Goal: Find specific page/section: Find specific page/section

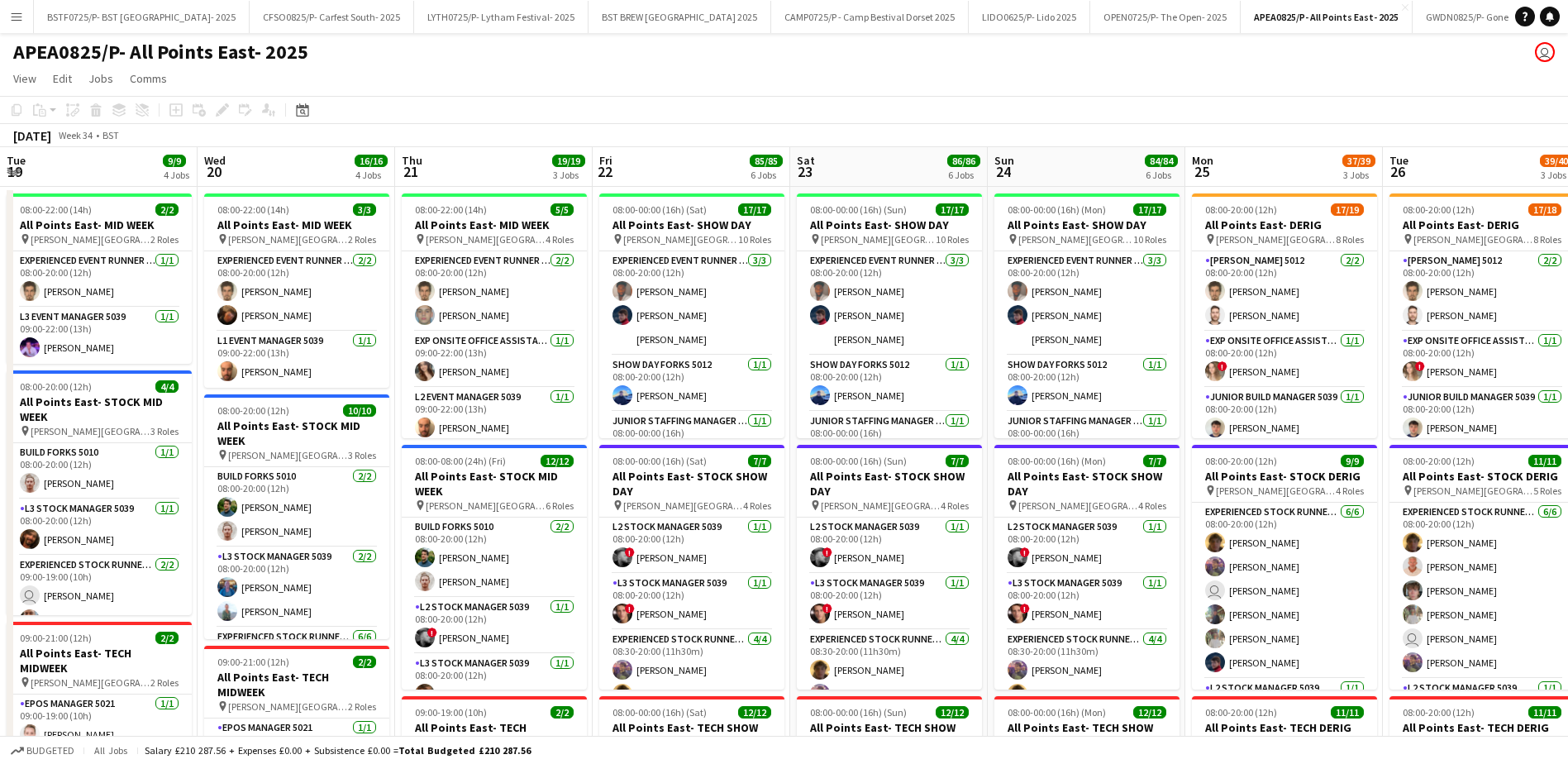
scroll to position [0, 443]
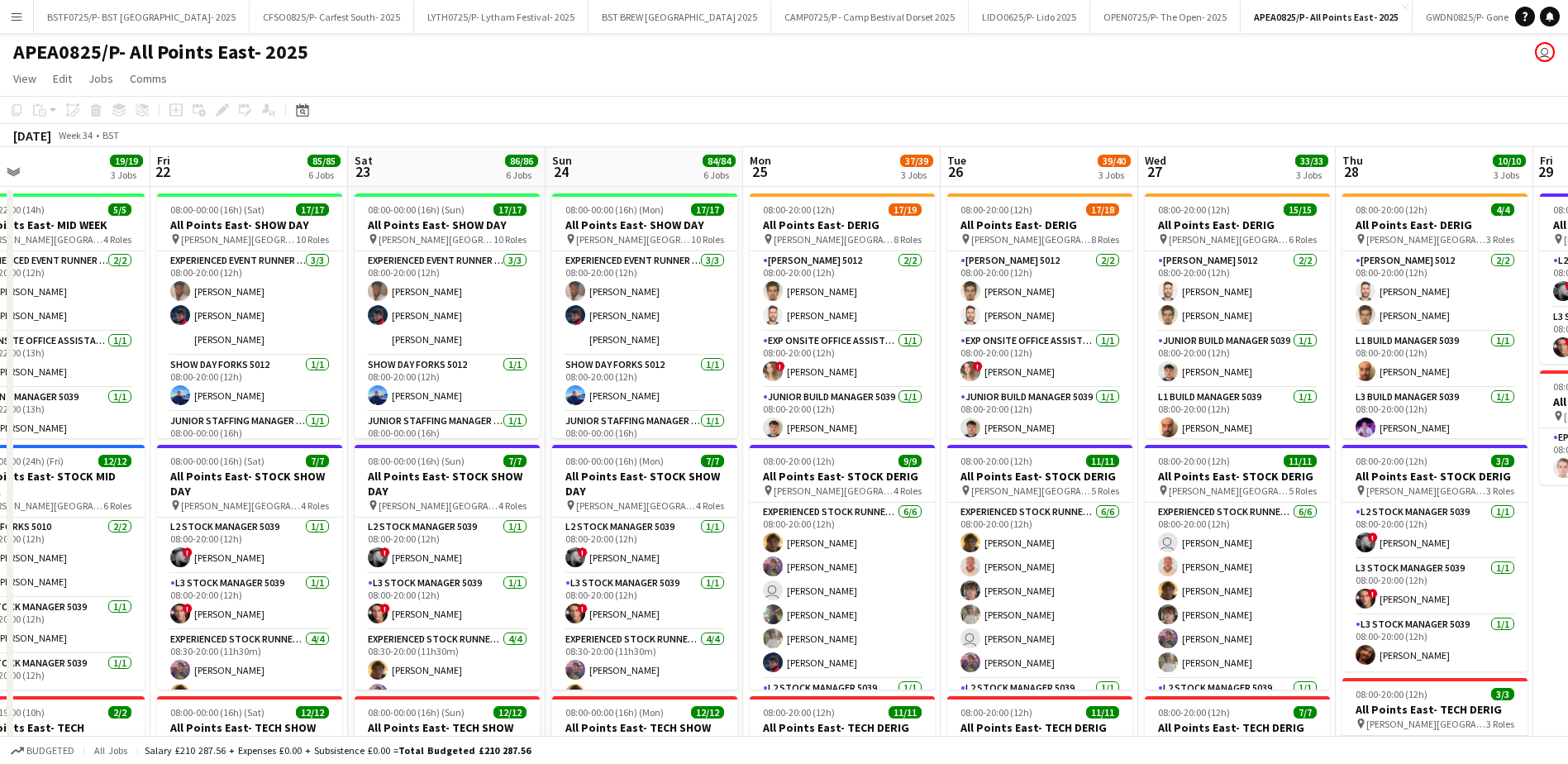
click at [14, 22] on app-icon "Menu" at bounding box center [16, 16] width 13 height 13
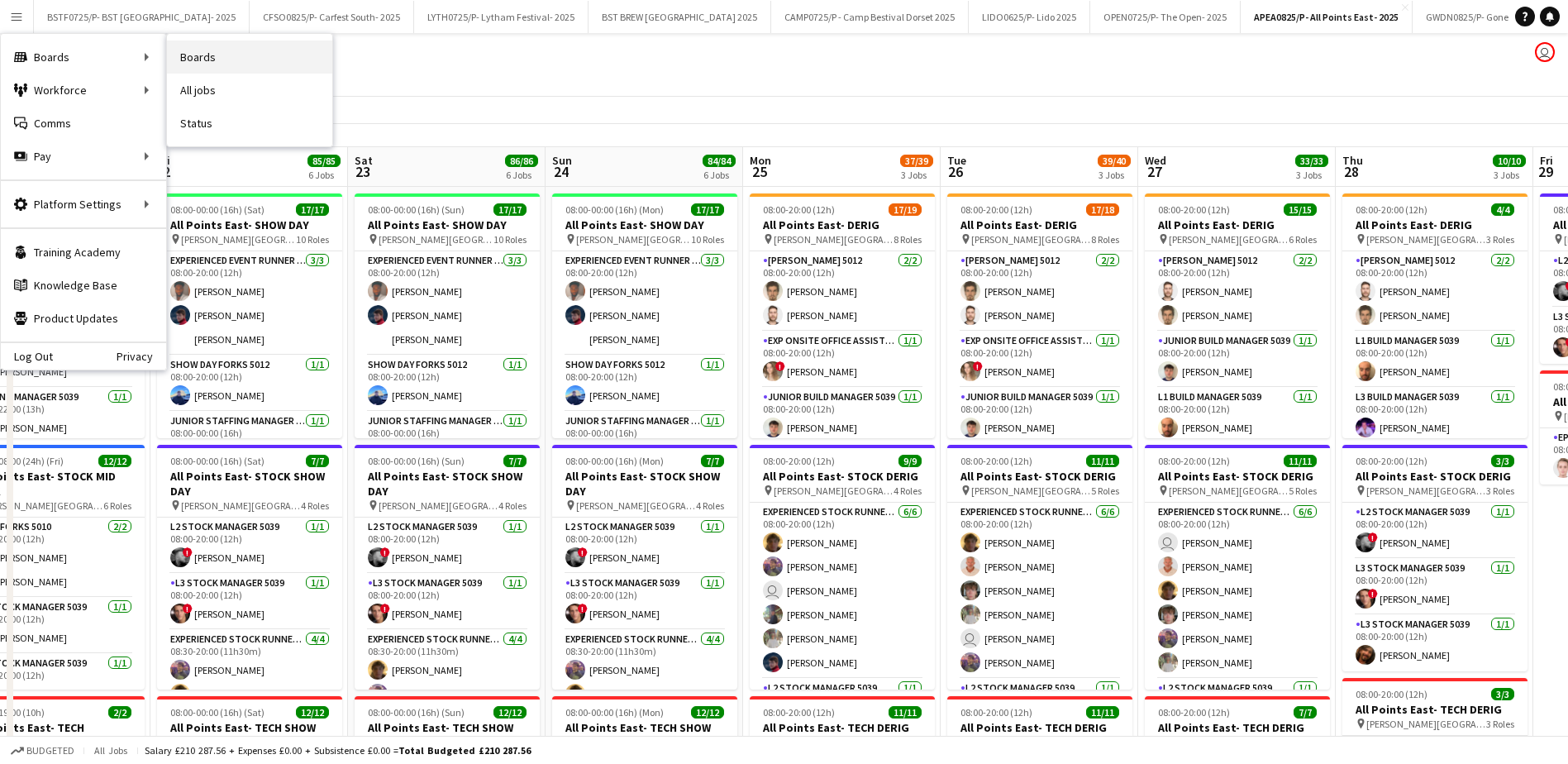
click at [231, 66] on link "Boards" at bounding box center [250, 57] width 165 height 33
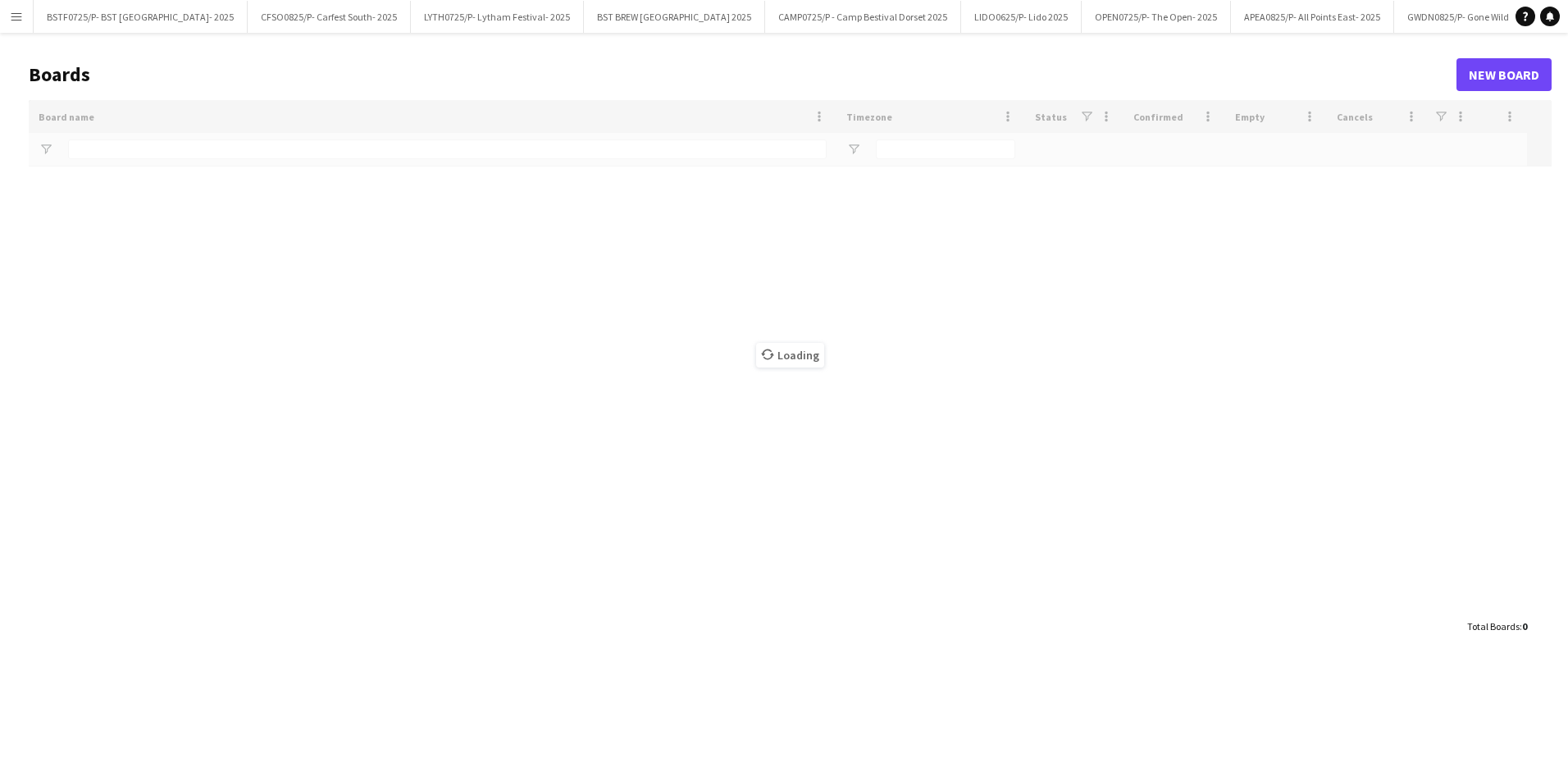
type input "***"
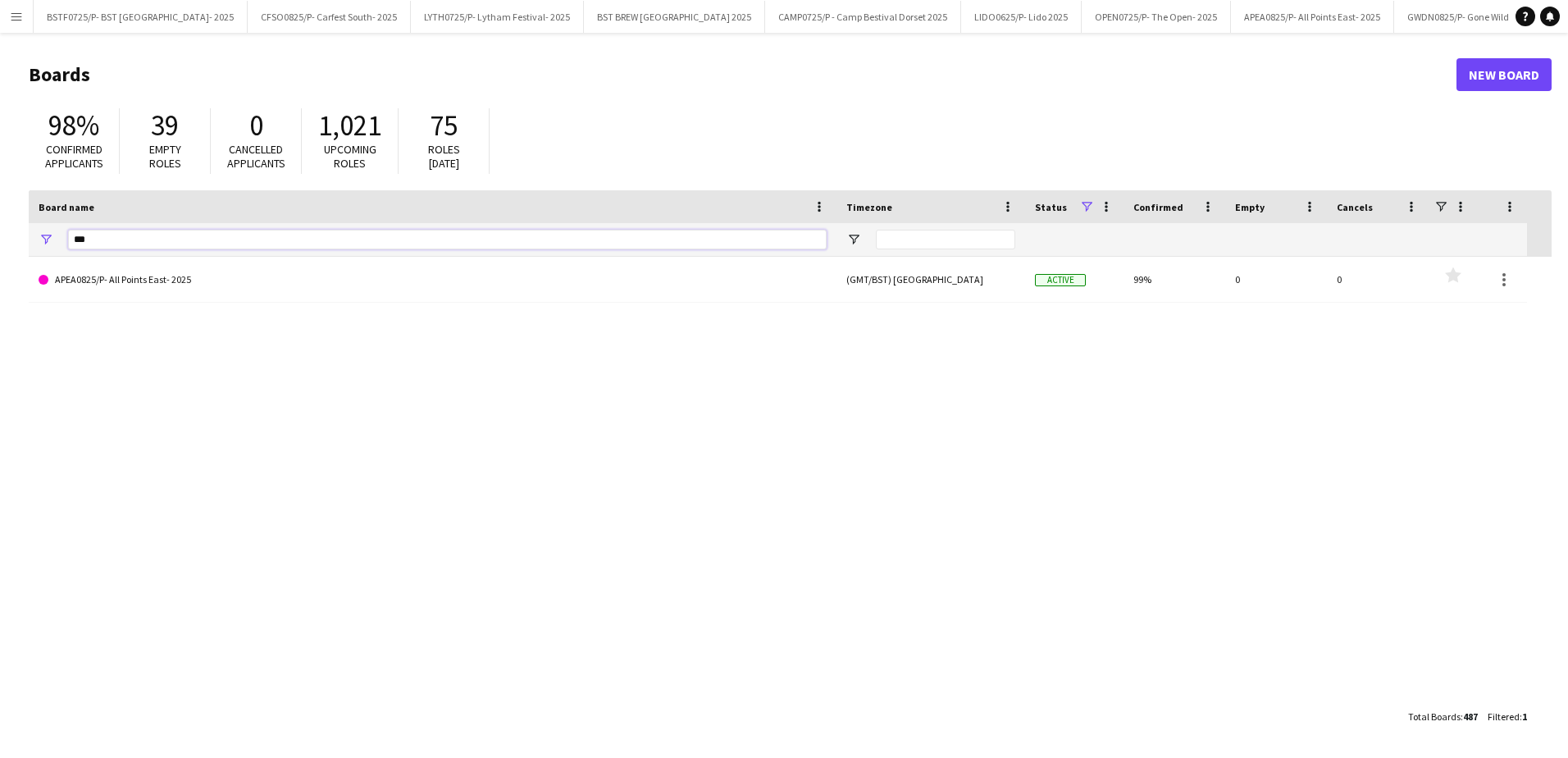
click at [112, 245] on input "***" at bounding box center [447, 240] width 759 height 20
drag, startPoint x: 109, startPoint y: 245, endPoint x: -3, endPoint y: 245, distance: 112.0
click at [0, 245] on html "Menu Boards Boards Boards All jobs Status Workforce Workforce My Workforce Recr…" at bounding box center [784, 379] width 1568 height 758
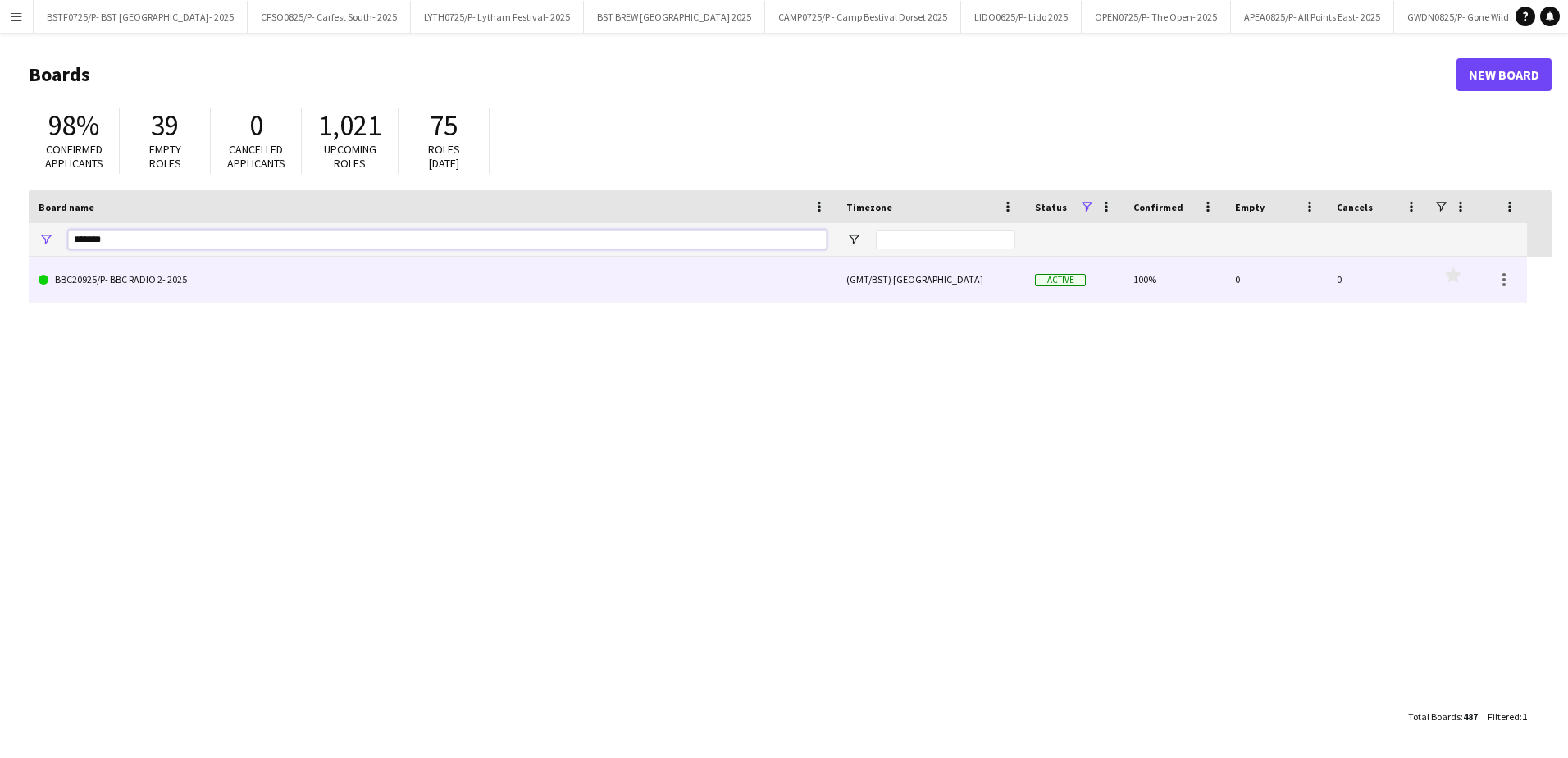
type input "*******"
click at [149, 271] on link "BBC20925/P- BBC RADIO 2- 2025" at bounding box center [432, 279] width 787 height 46
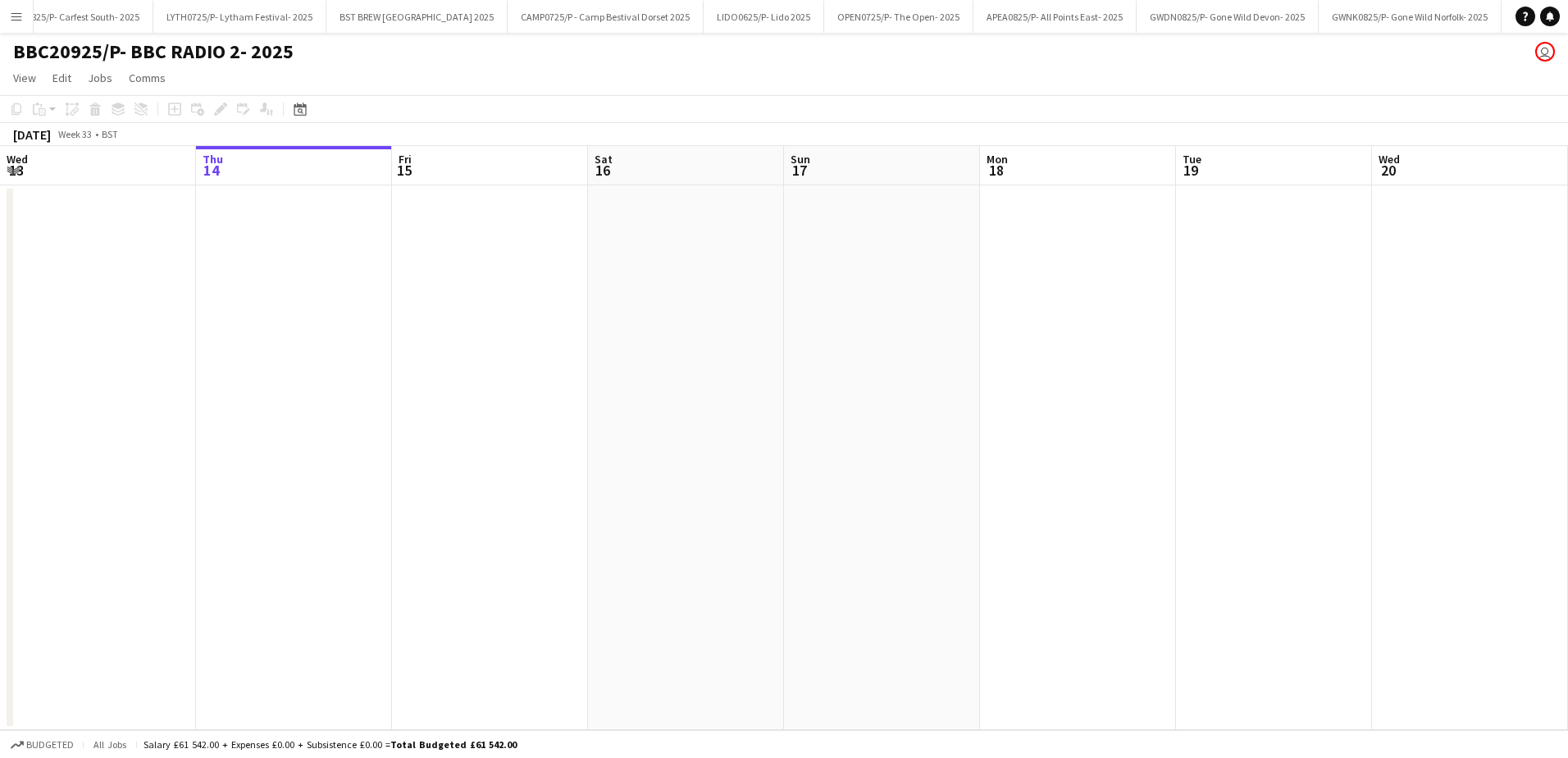
scroll to position [0, 306]
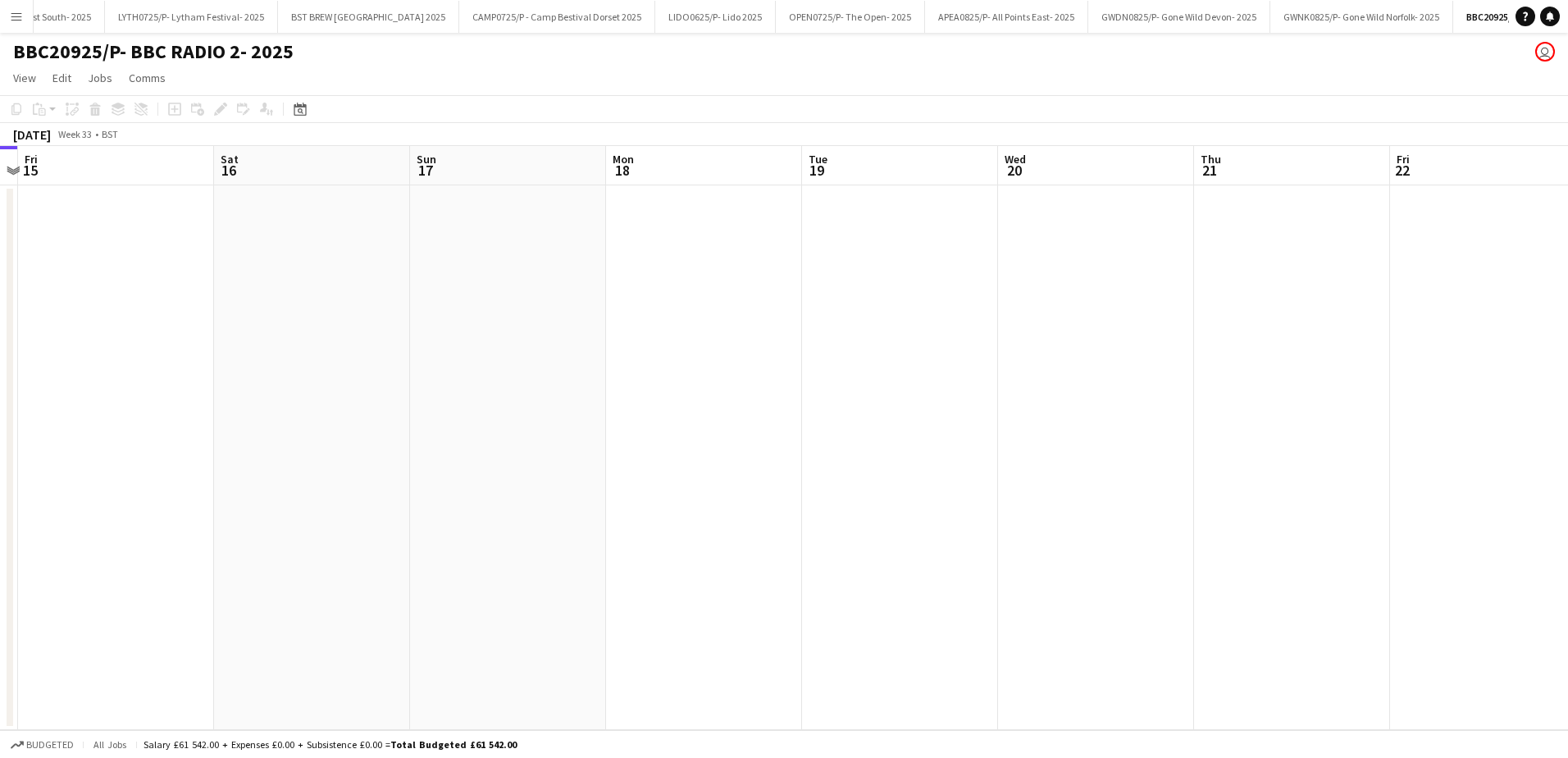
drag, startPoint x: 1011, startPoint y: 558, endPoint x: 543, endPoint y: 566, distance: 468.1
click at [276, 578] on app-calendar-viewport "Tue 12 Wed 13 Thu 14 Fri 15 Sat 16 Sun 17 Mon 18 Tue 19 Wed 20 Thu 21 Fri 22 Sa…" at bounding box center [784, 438] width 1568 height 584
drag, startPoint x: 728, startPoint y: 555, endPoint x: 380, endPoint y: 552, distance: 348.0
click at [335, 563] on app-calendar-viewport "Thu 14 Fri 15 Sat 16 Sun 17 Mon 18 Tue 19 Wed 20 Thu 21 Fri 22 Sat 23 Sun 24 Mo…" at bounding box center [784, 438] width 1568 height 584
drag, startPoint x: 900, startPoint y: 555, endPoint x: 521, endPoint y: 555, distance: 379.0
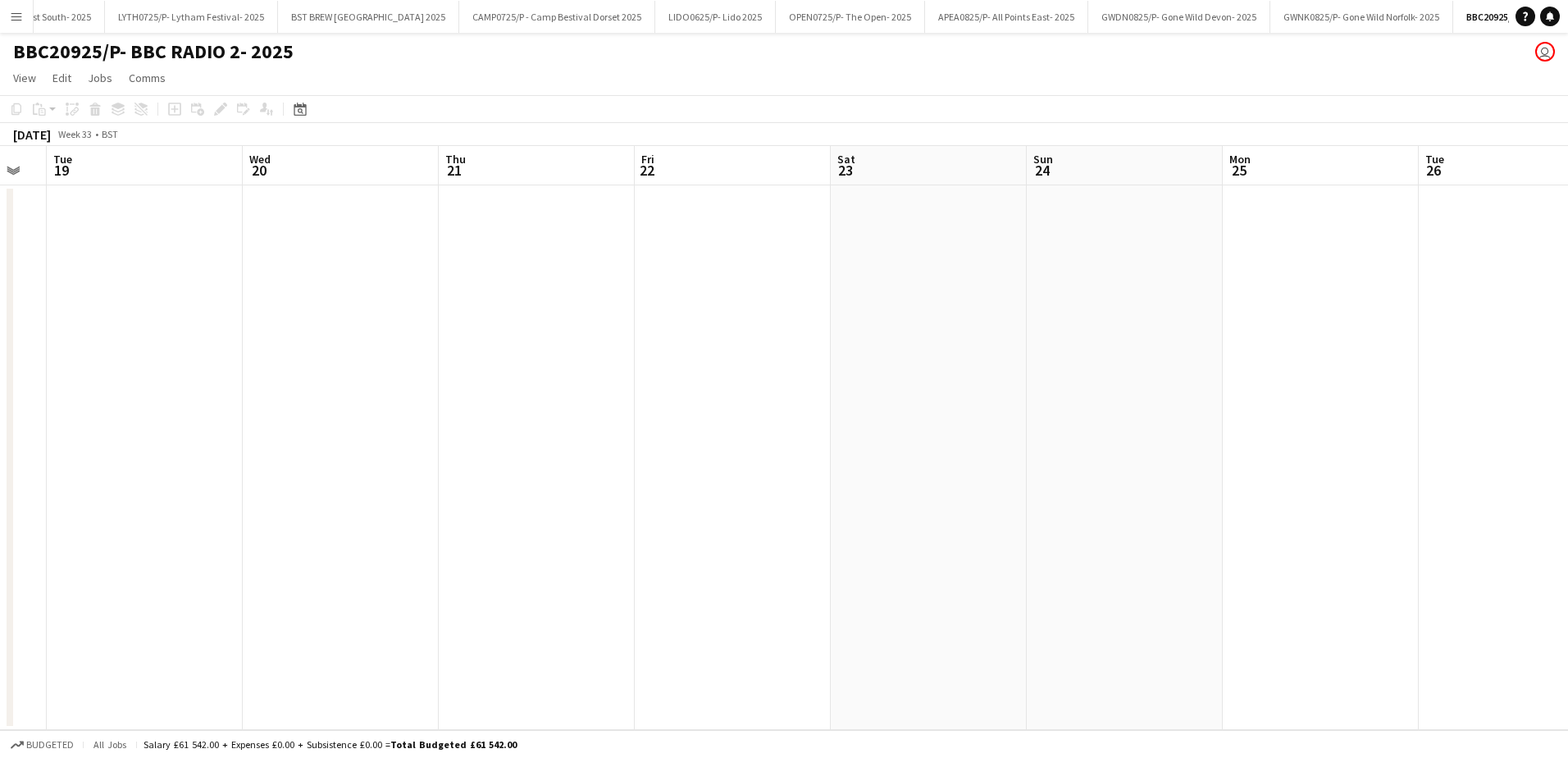
click at [609, 555] on app-calendar-viewport "Sat 16 Sun 17 Mon 18 Tue 19 Wed 20 Thu 21 Fri 22 Sat 23 Sun 24 Mon 25 Tue 26 We…" at bounding box center [784, 438] width 1568 height 584
drag, startPoint x: 527, startPoint y: 586, endPoint x: 507, endPoint y: 586, distance: 20.0
click at [507, 586] on app-calendar-viewport "Mon 18 Tue 19 Wed 20 Thu 21 Fri 22 Sat 23 Sun 24 Mon 25 Tue 26 Wed 27 Thu 28 Fr…" at bounding box center [784, 438] width 1568 height 584
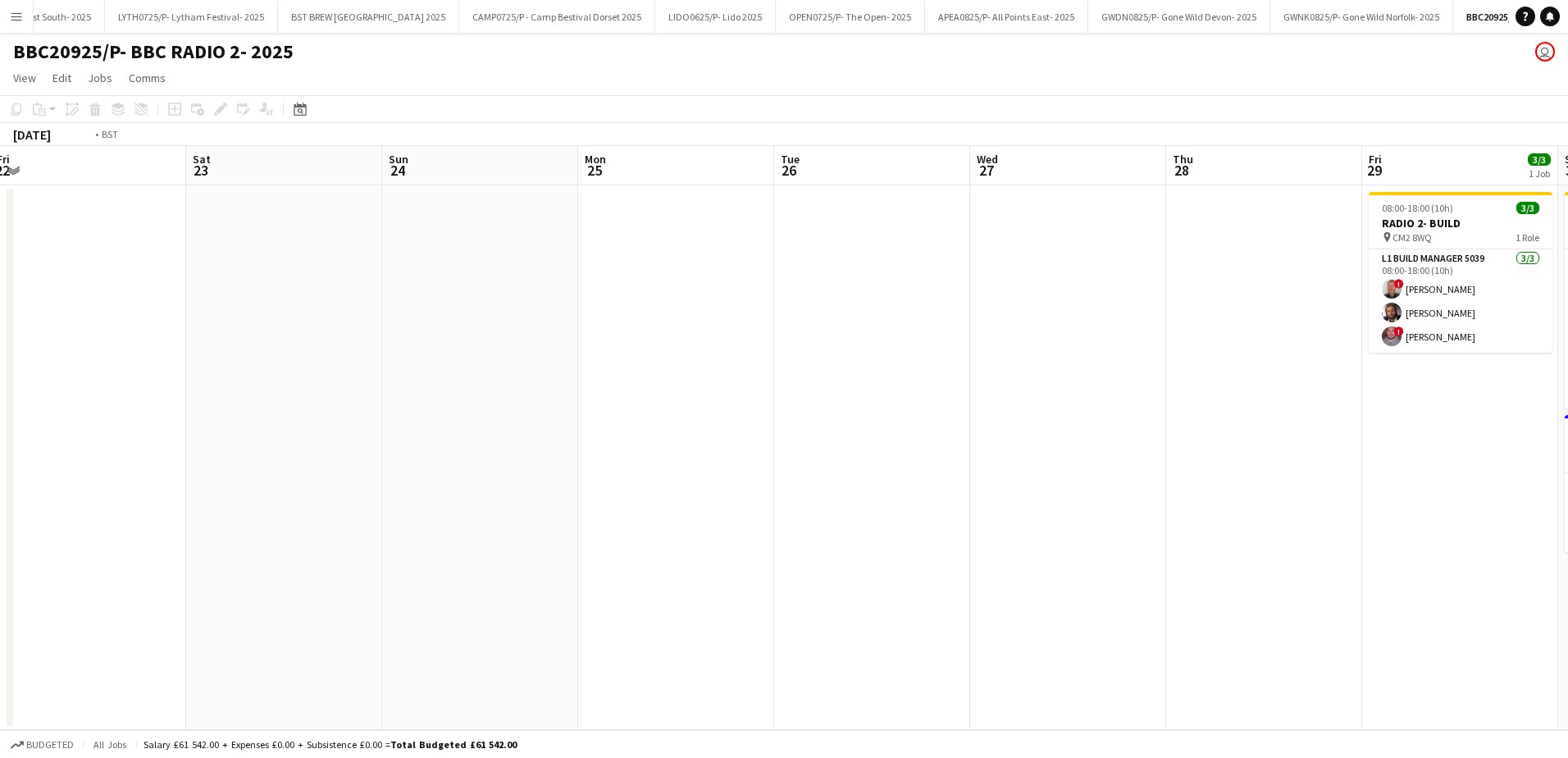
drag, startPoint x: 964, startPoint y: 531, endPoint x: 263, endPoint y: 538, distance: 701.0
click at [214, 548] on app-calendar-viewport "Tue 19 Wed 20 Thu 21 Fri 22 Sat 23 Sun 24 Mon 25 Tue 26 Wed 27 Thu 28 Fri 29 3/…" at bounding box center [784, 438] width 1568 height 584
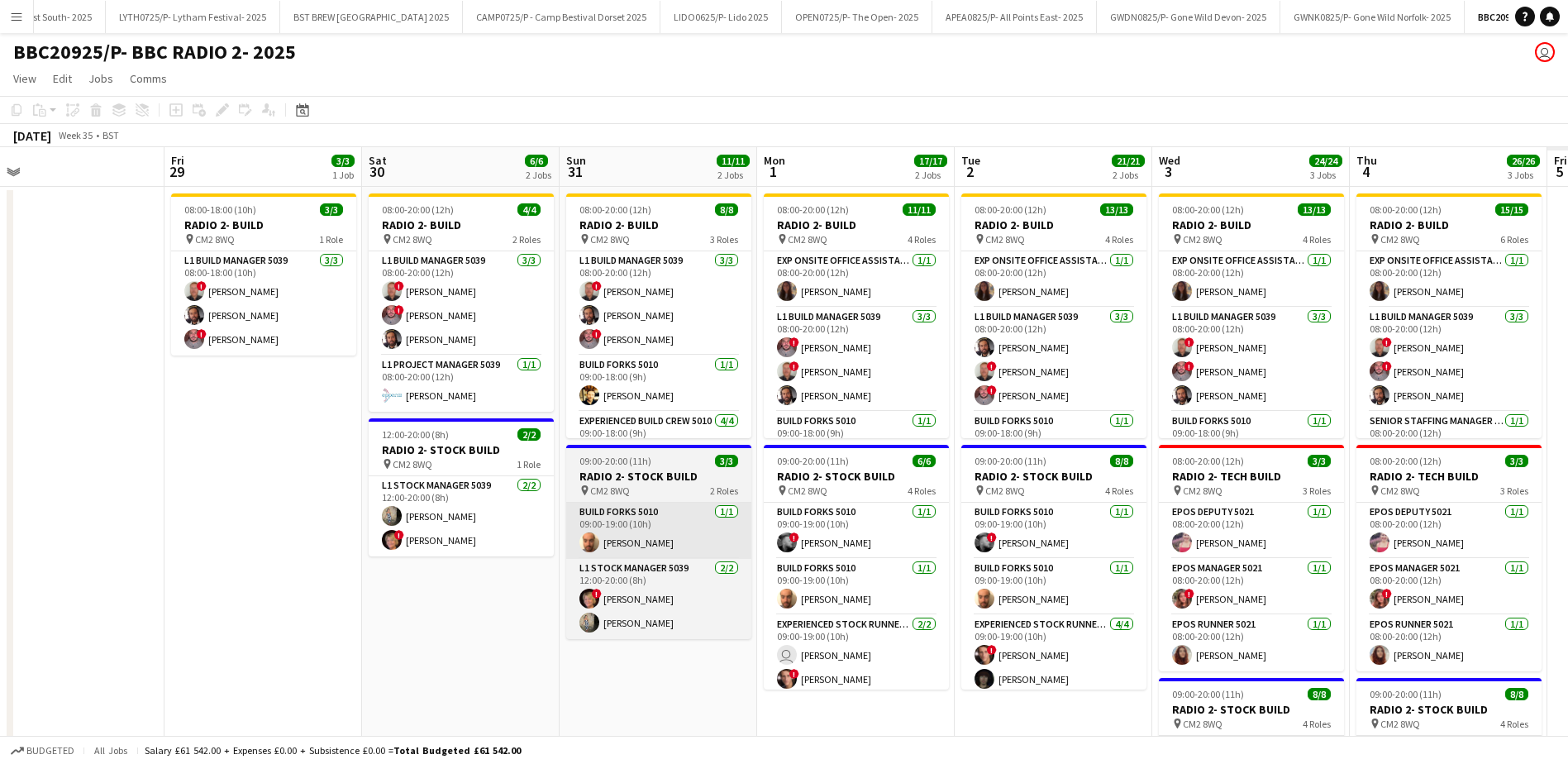
drag, startPoint x: 664, startPoint y: 545, endPoint x: 344, endPoint y: 543, distance: 320.0
click at [20, 556] on app-calendar-viewport "Tue 26 Wed 27 Thu 28 Fri 29 3/3 1 Job Sat 30 6/6 2 Jobs Sun 31 11/11 2 Jobs Mon…" at bounding box center [784, 552] width 1568 height 810
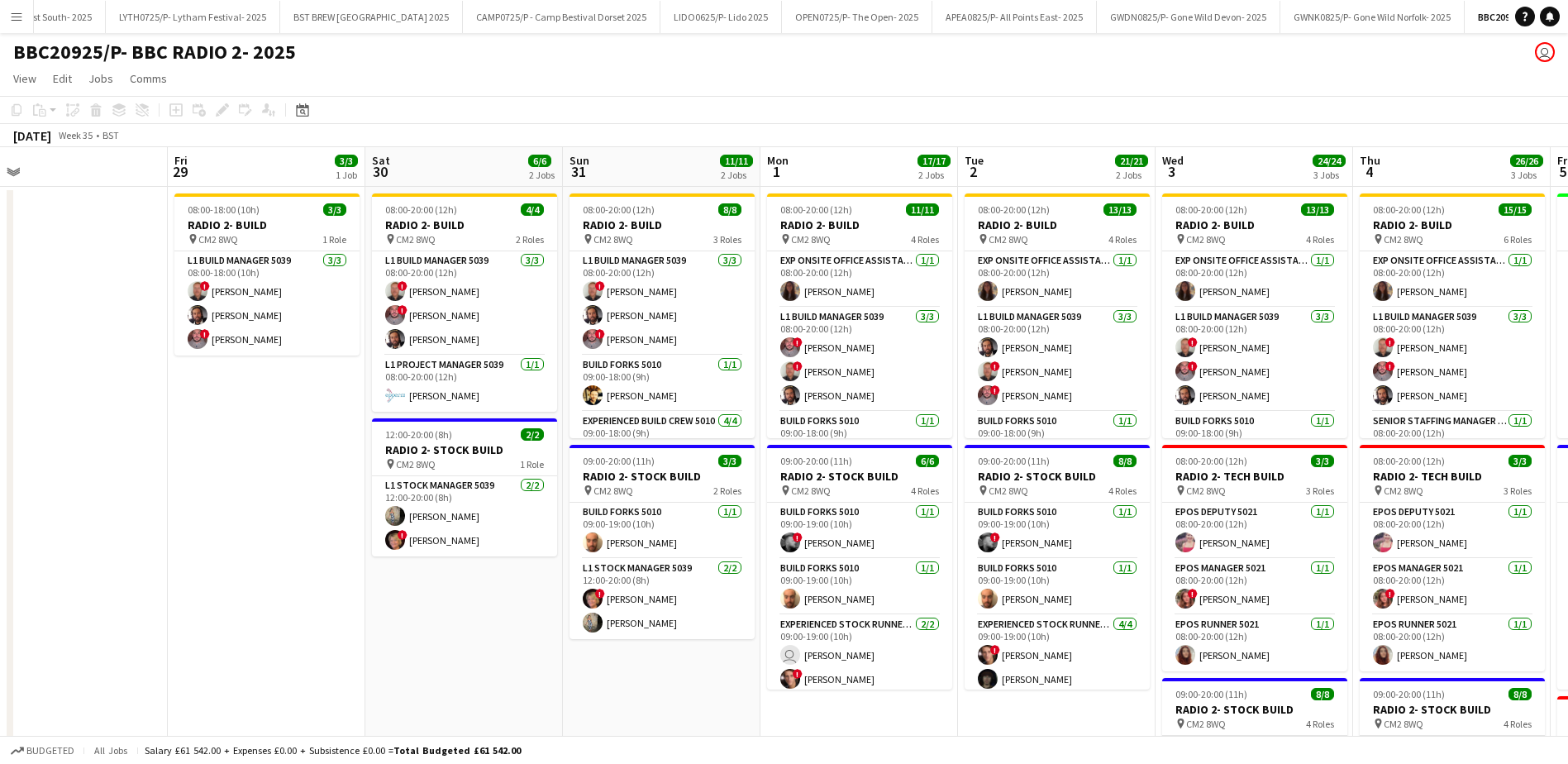
scroll to position [0, 433]
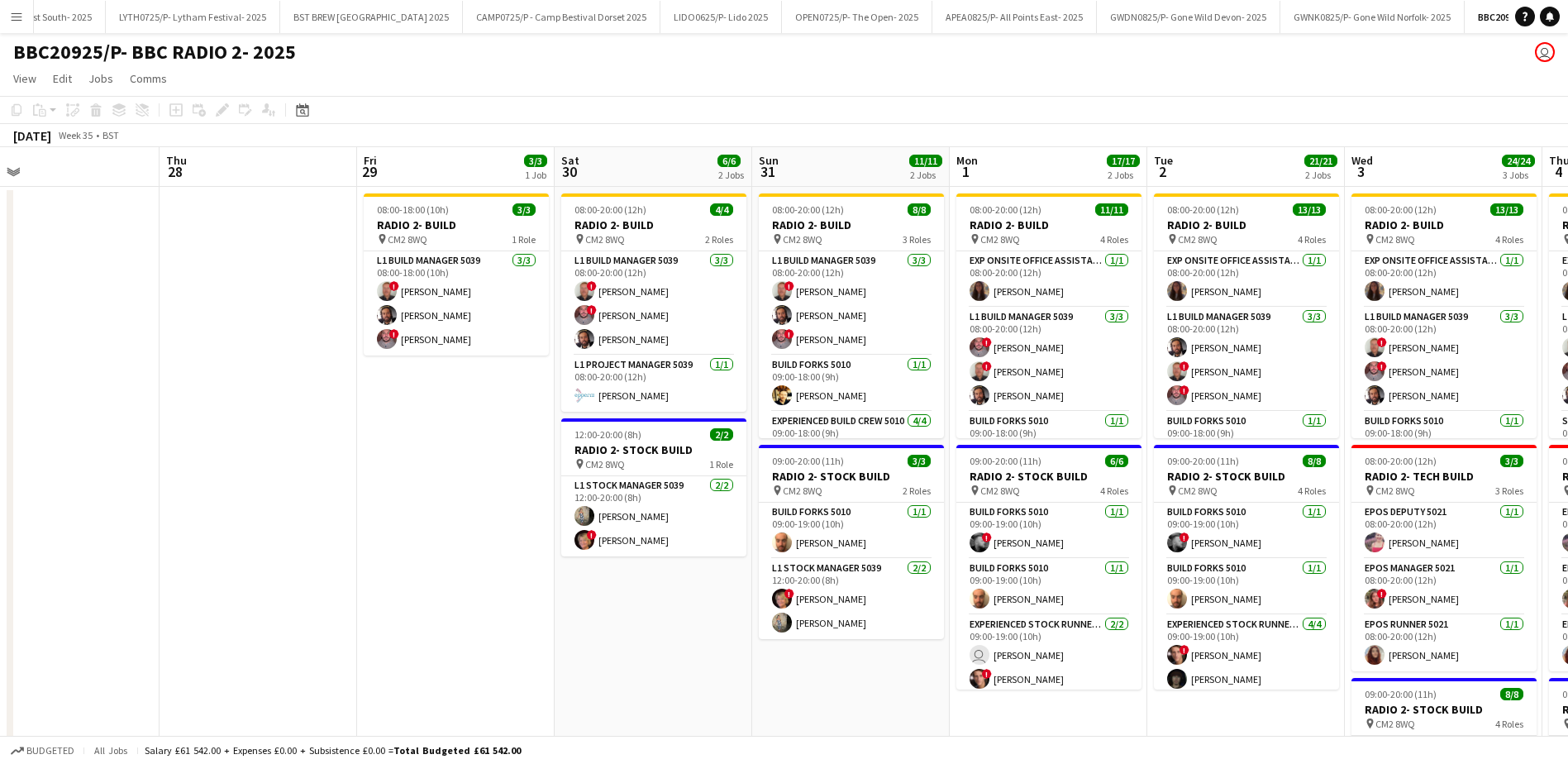
drag, startPoint x: 384, startPoint y: 173, endPoint x: 805, endPoint y: 172, distance: 421.0
drag, startPoint x: 1357, startPoint y: 163, endPoint x: 475, endPoint y: 165, distance: 882.0
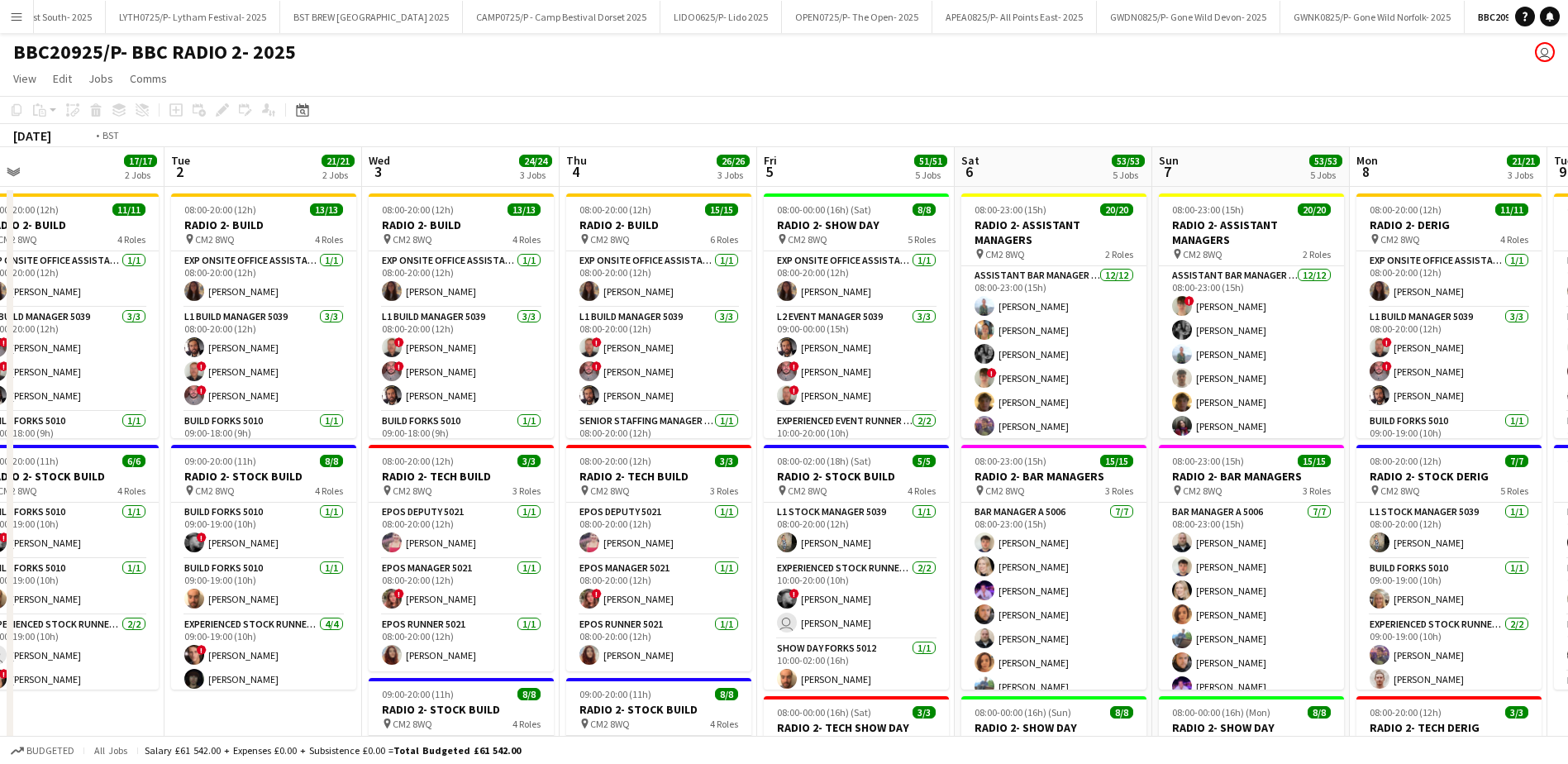
drag, startPoint x: 1030, startPoint y: 166, endPoint x: 768, endPoint y: 161, distance: 262.0
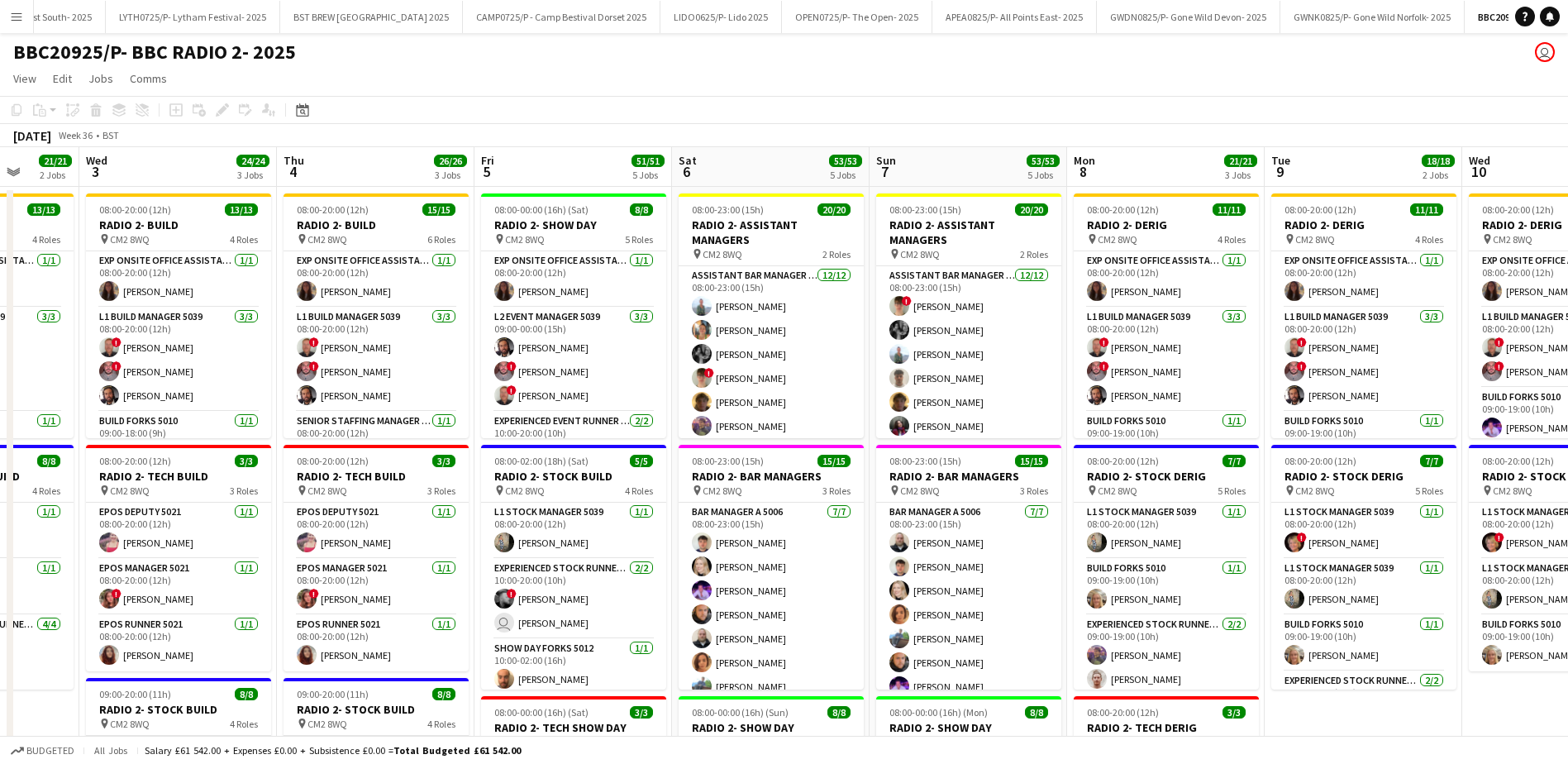
scroll to position [0, 643]
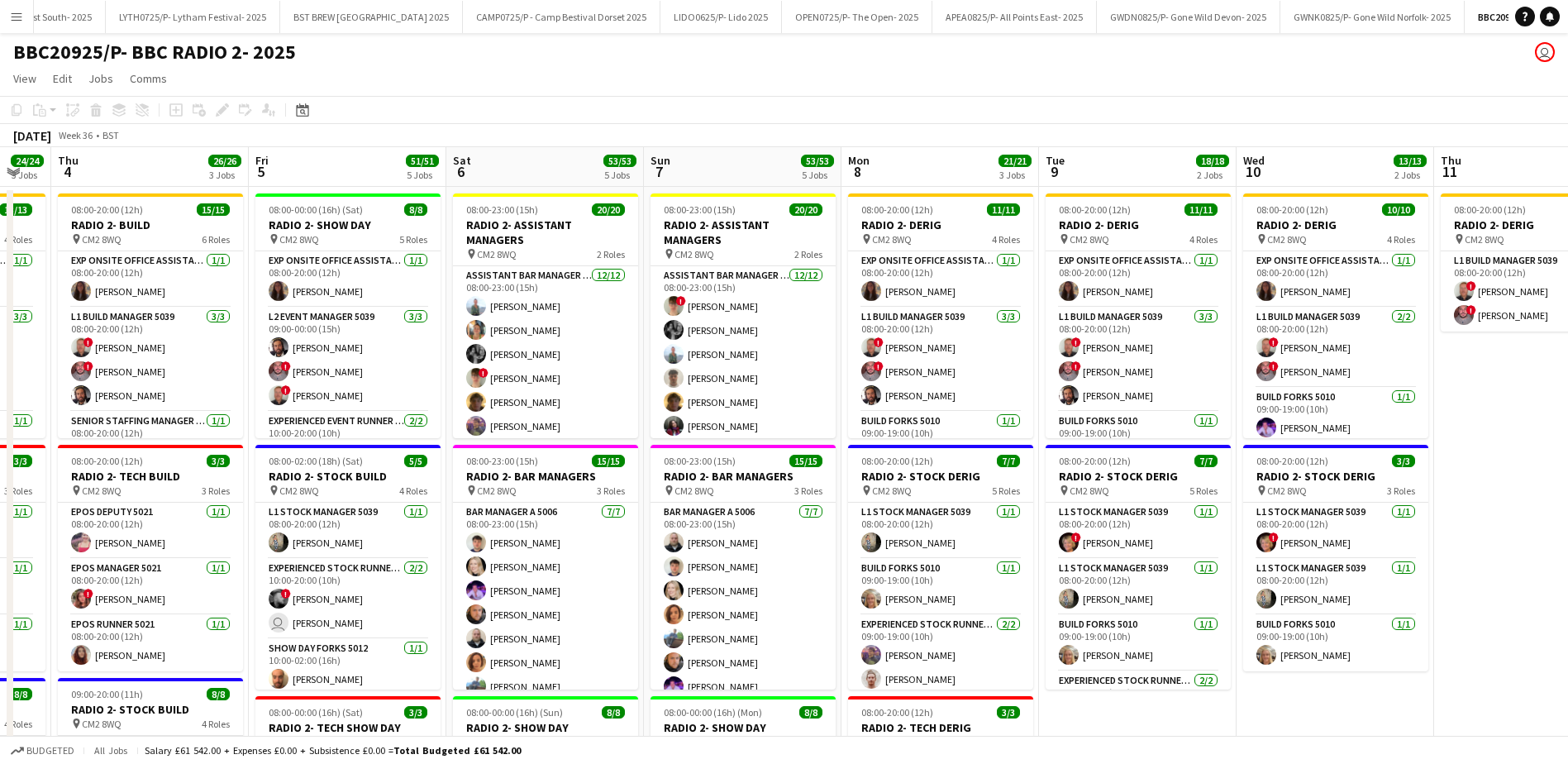
drag, startPoint x: 1282, startPoint y: 158, endPoint x: 566, endPoint y: 160, distance: 716.0
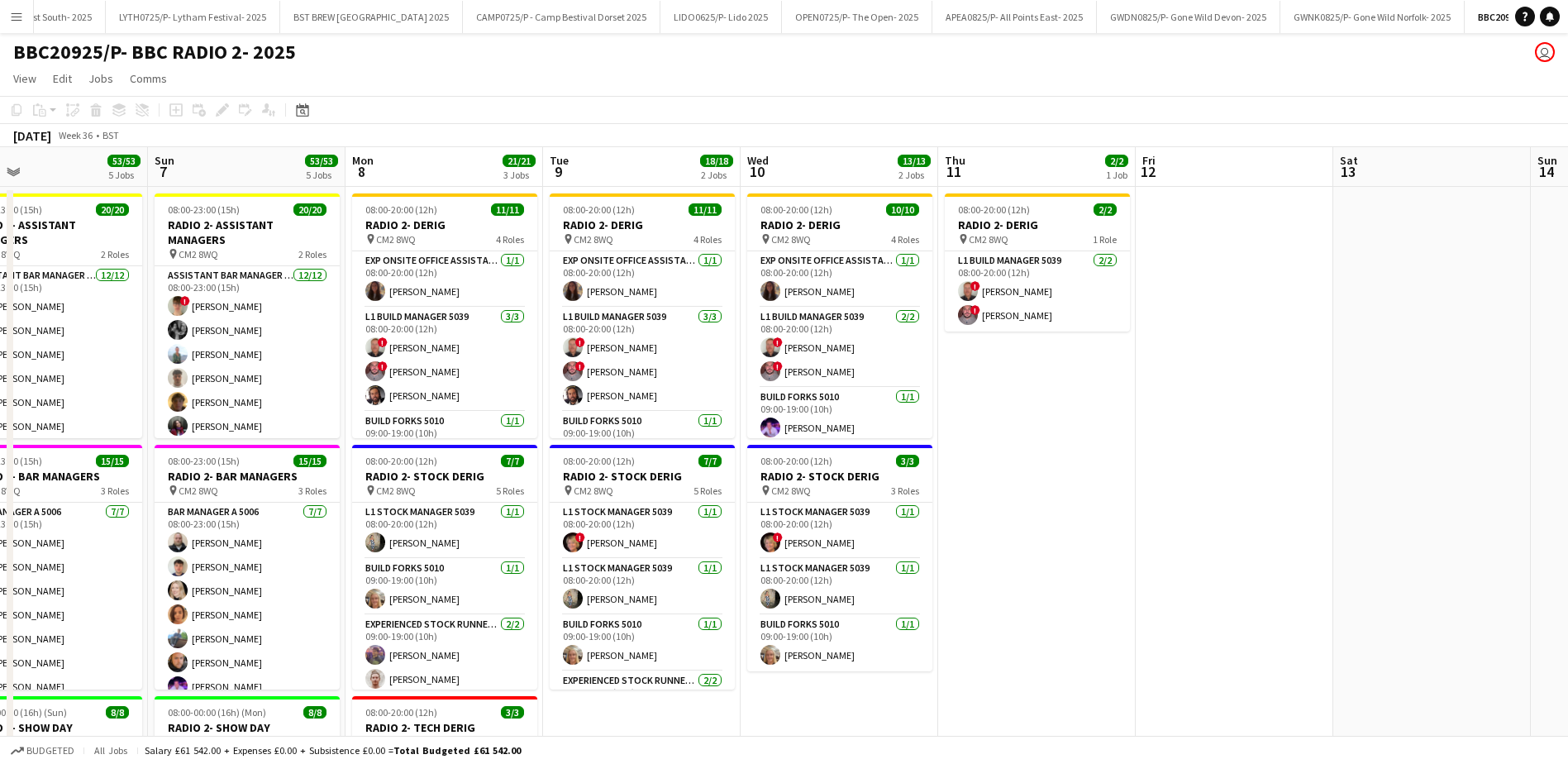
scroll to position [0, 495]
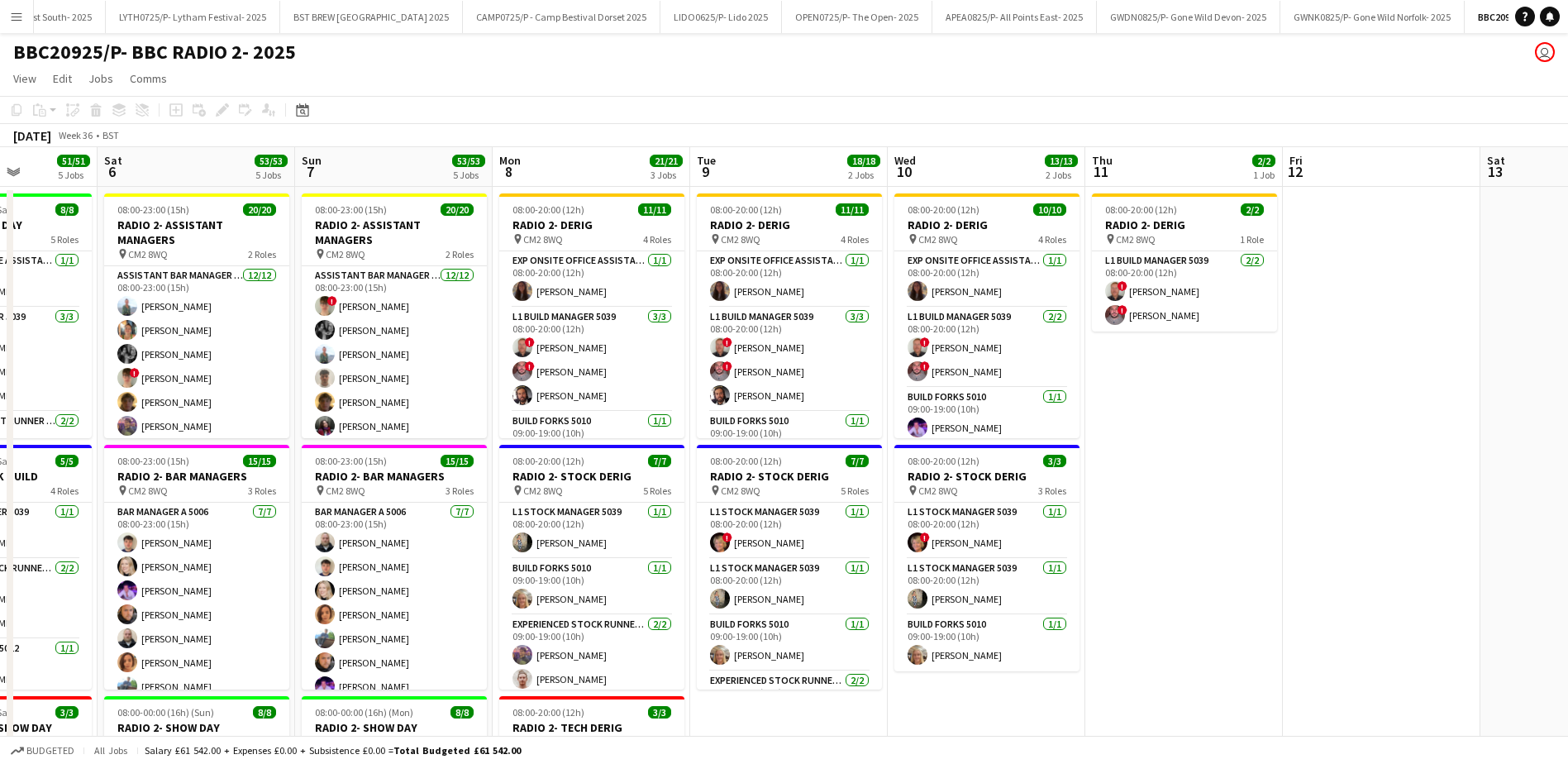
drag, startPoint x: 1154, startPoint y: 173, endPoint x: 1301, endPoint y: 171, distance: 147.0
